Goal: Use online tool/utility: Utilize a website feature to perform a specific function

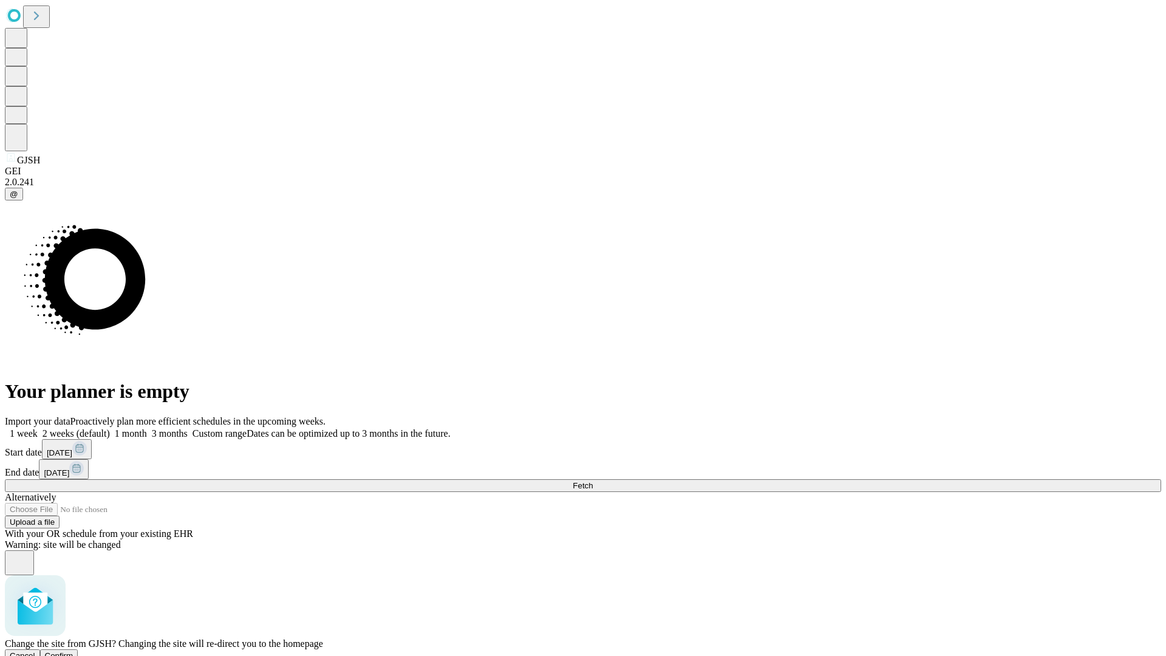
click at [73, 651] on span "Confirm" at bounding box center [59, 655] width 29 height 9
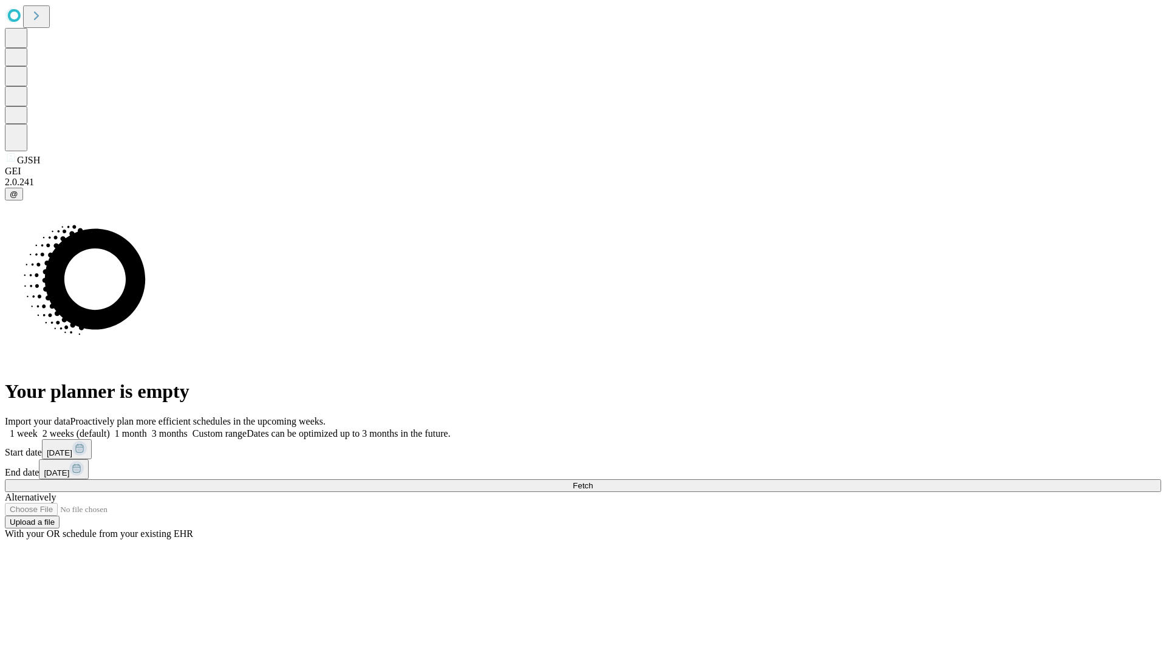
click at [110, 428] on label "2 weeks (default)" at bounding box center [74, 433] width 72 height 10
click at [593, 481] on span "Fetch" at bounding box center [582, 485] width 20 height 9
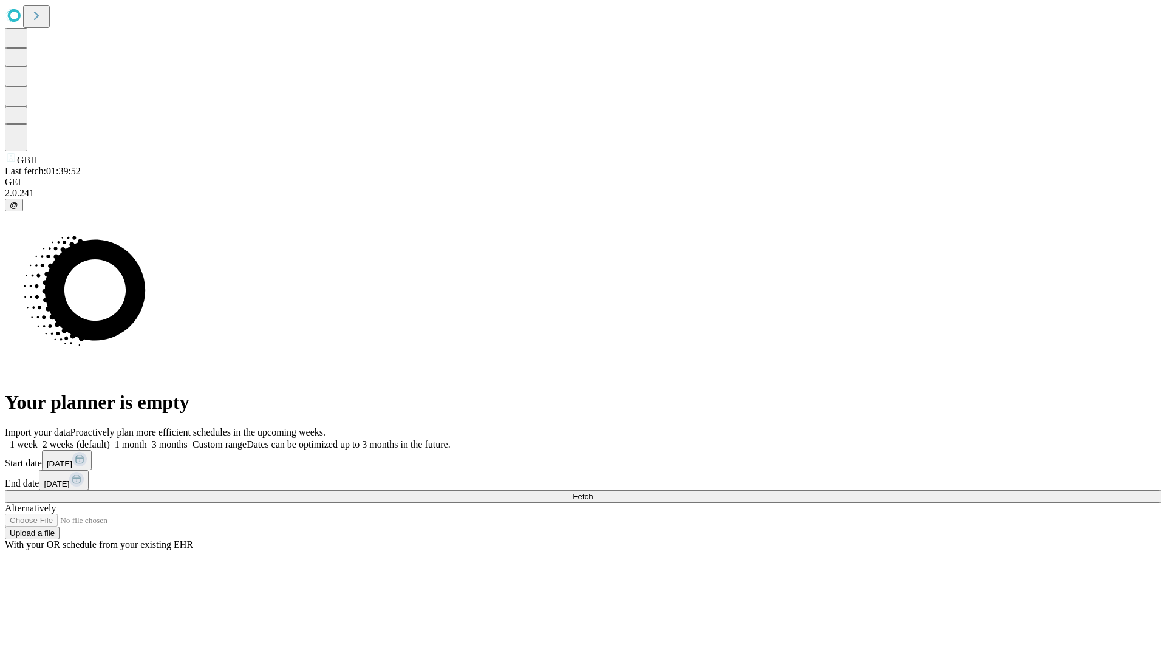
click at [593, 492] on span "Fetch" at bounding box center [582, 496] width 20 height 9
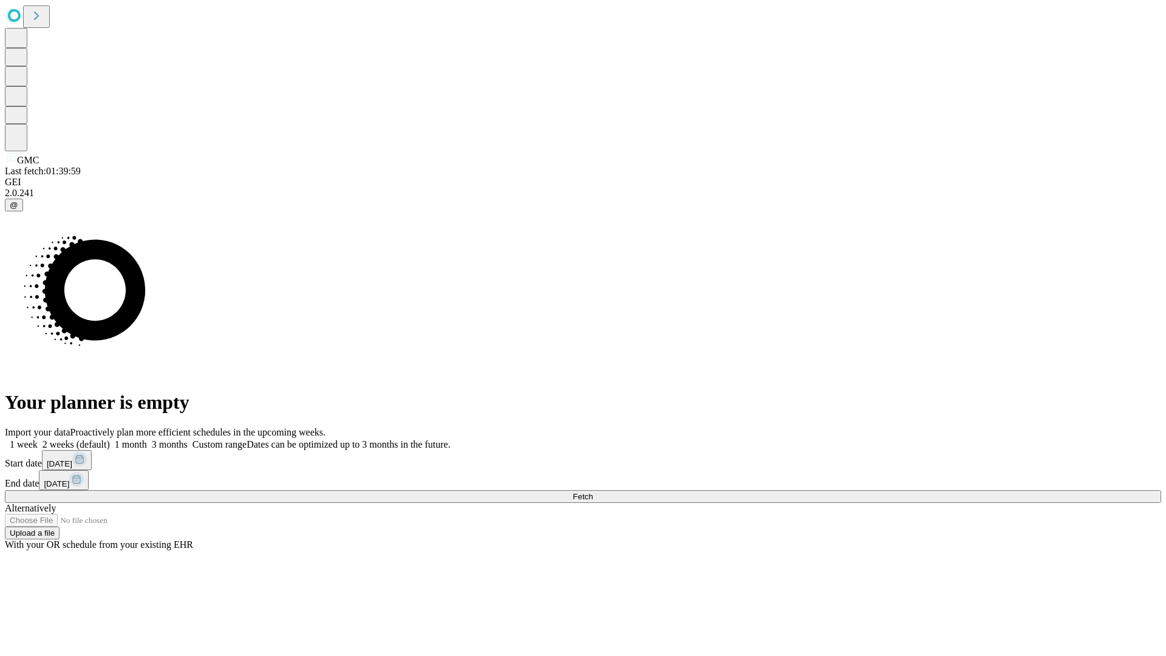
click at [110, 439] on label "2 weeks (default)" at bounding box center [74, 444] width 72 height 10
click at [593, 492] on span "Fetch" at bounding box center [582, 496] width 20 height 9
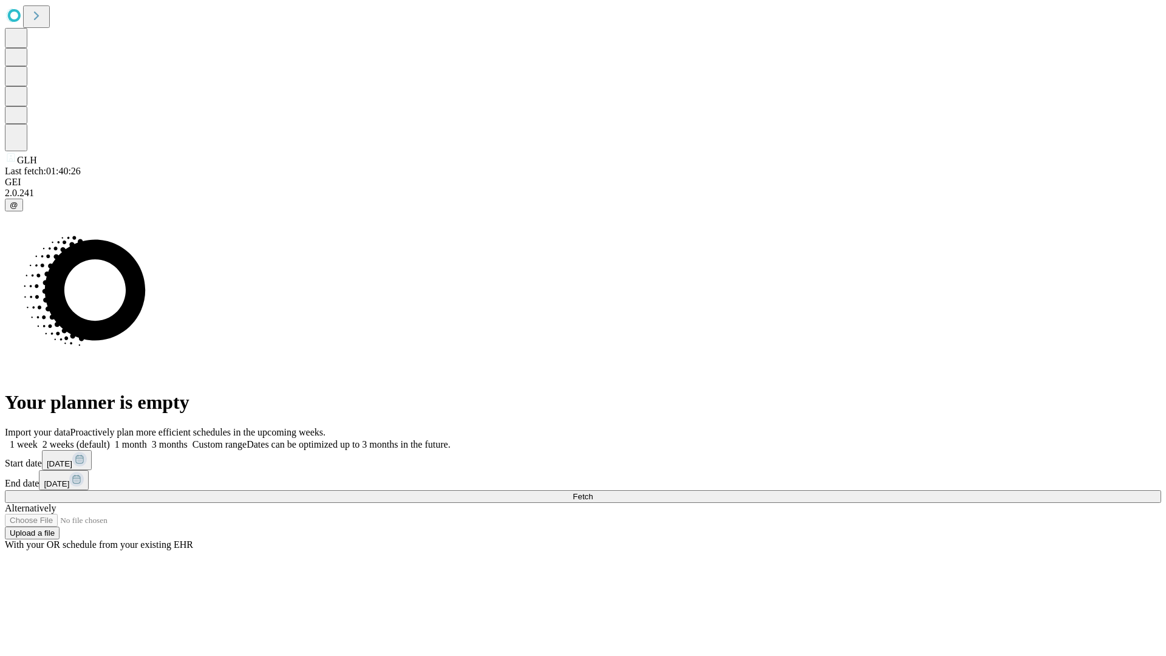
click at [110, 439] on label "2 weeks (default)" at bounding box center [74, 444] width 72 height 10
click at [593, 492] on span "Fetch" at bounding box center [582, 496] width 20 height 9
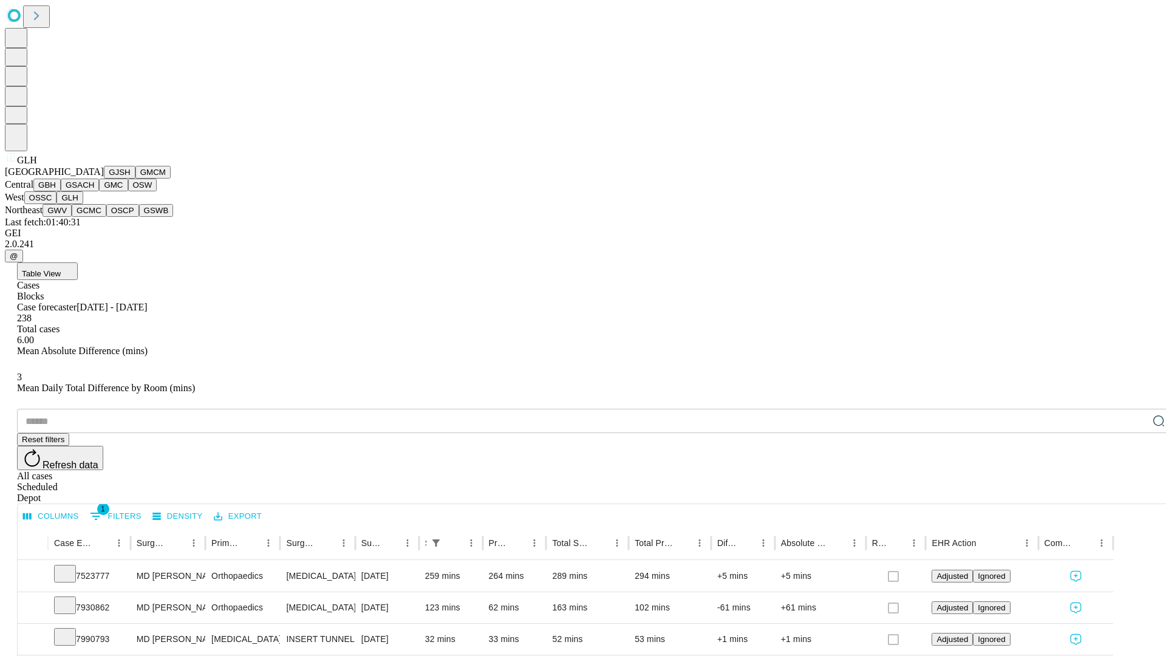
click at [72, 217] on button "GWV" at bounding box center [56, 210] width 29 height 13
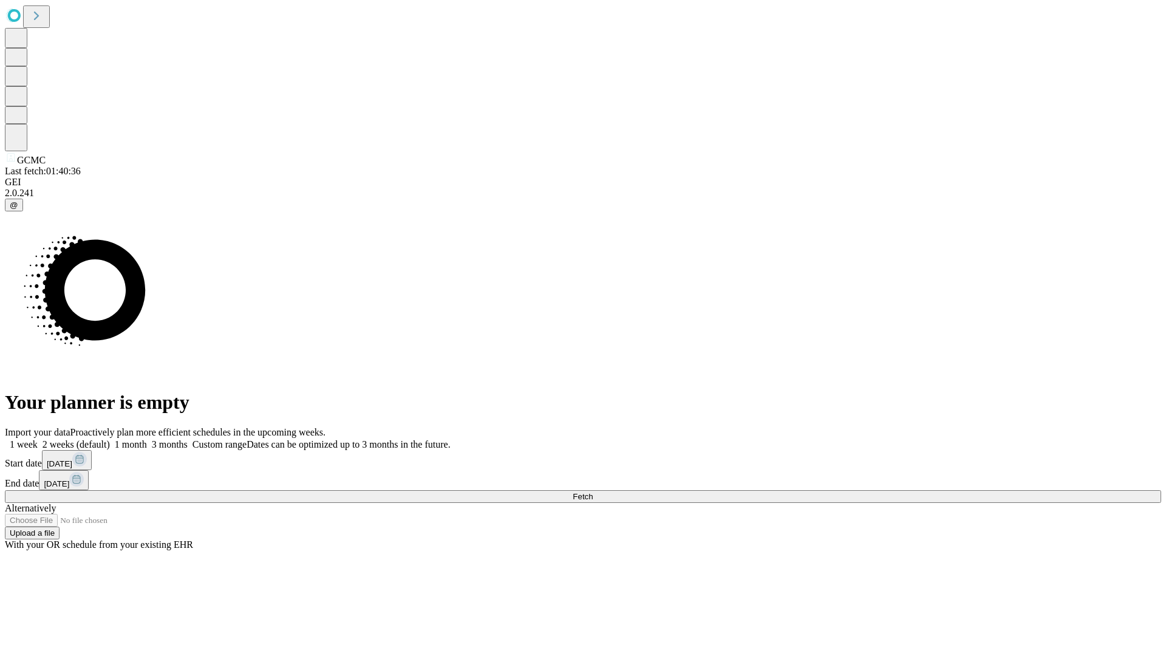
click at [110, 439] on label "2 weeks (default)" at bounding box center [74, 444] width 72 height 10
click at [593, 492] on span "Fetch" at bounding box center [582, 496] width 20 height 9
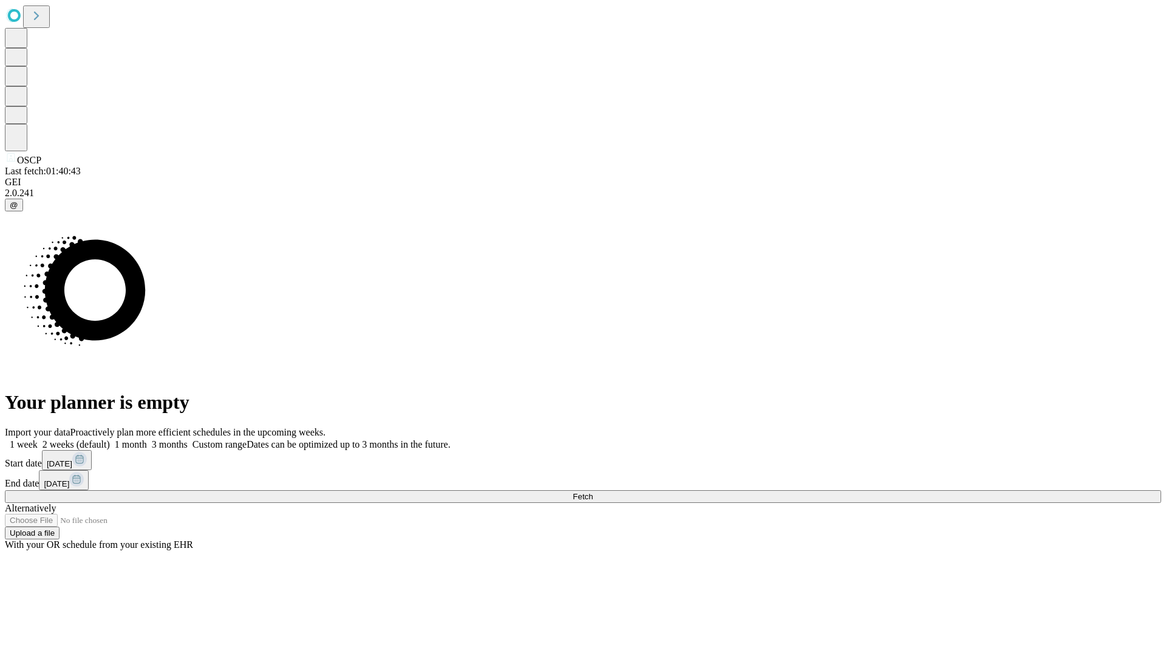
click at [110, 439] on label "2 weeks (default)" at bounding box center [74, 444] width 72 height 10
click at [593, 492] on span "Fetch" at bounding box center [582, 496] width 20 height 9
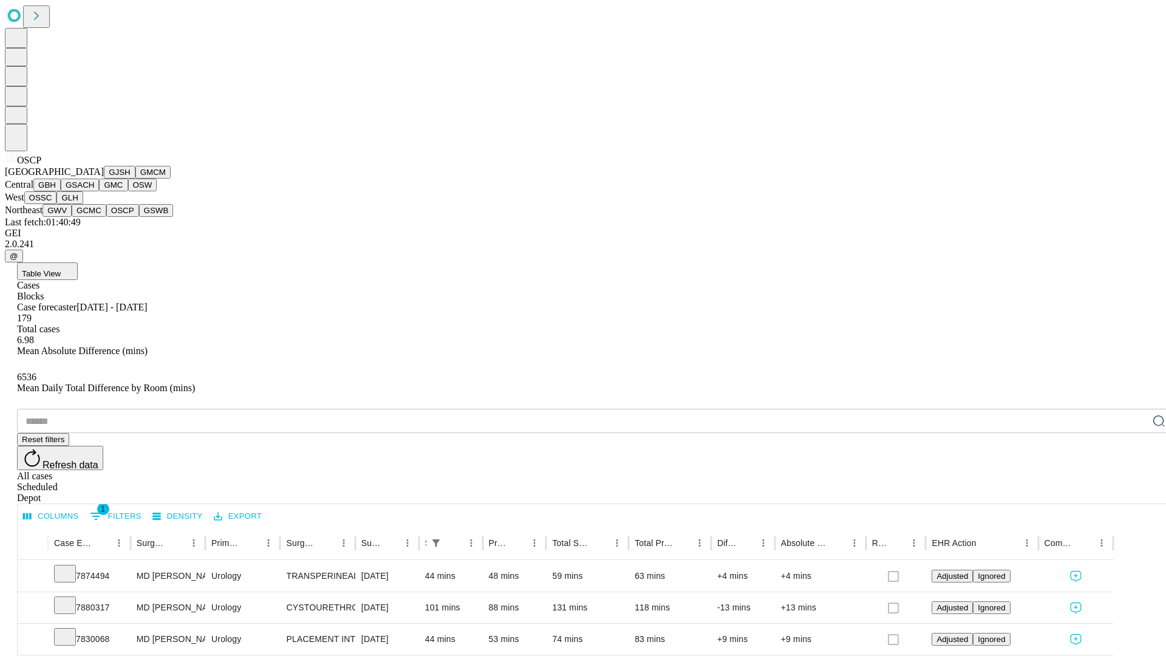
click at [139, 217] on button "GSWB" at bounding box center [156, 210] width 35 height 13
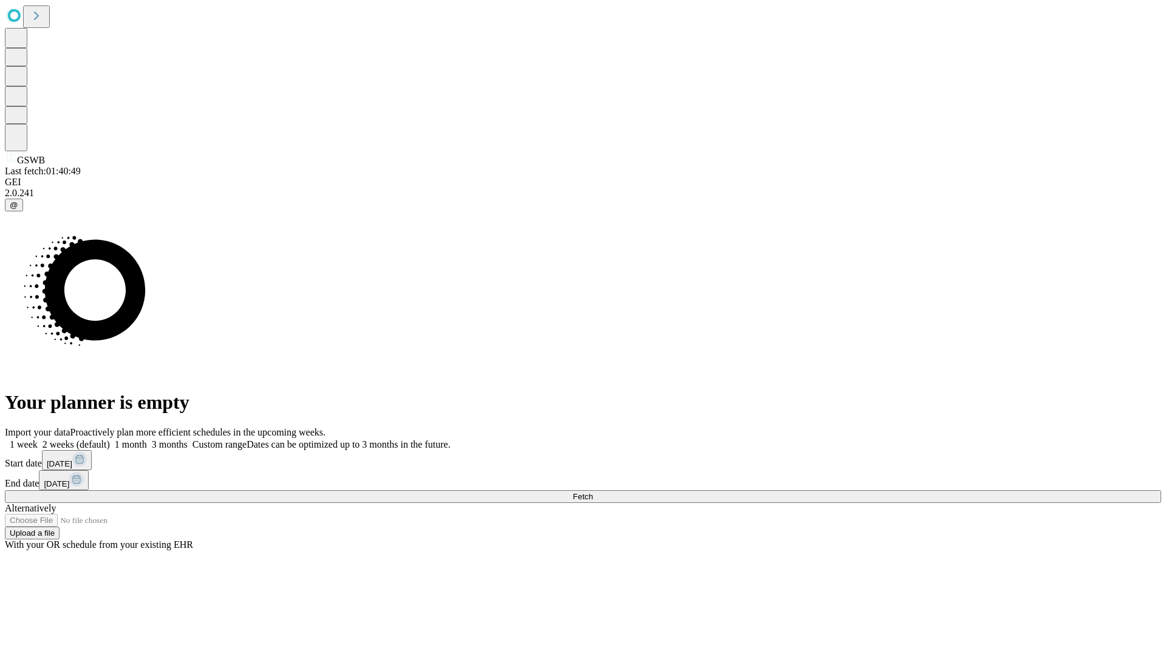
click at [110, 439] on label "2 weeks (default)" at bounding box center [74, 444] width 72 height 10
click at [593, 492] on span "Fetch" at bounding box center [582, 496] width 20 height 9
